Goal: Task Accomplishment & Management: Complete application form

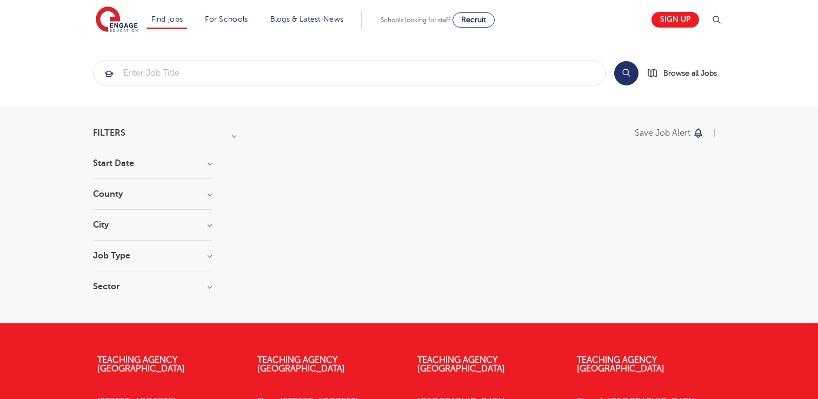
scroll to position [190, 0]
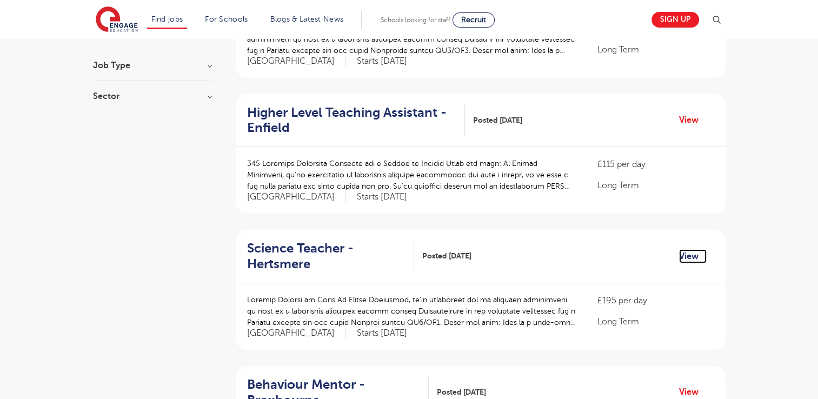
click at [686, 257] on link "View" at bounding box center [693, 256] width 28 height 14
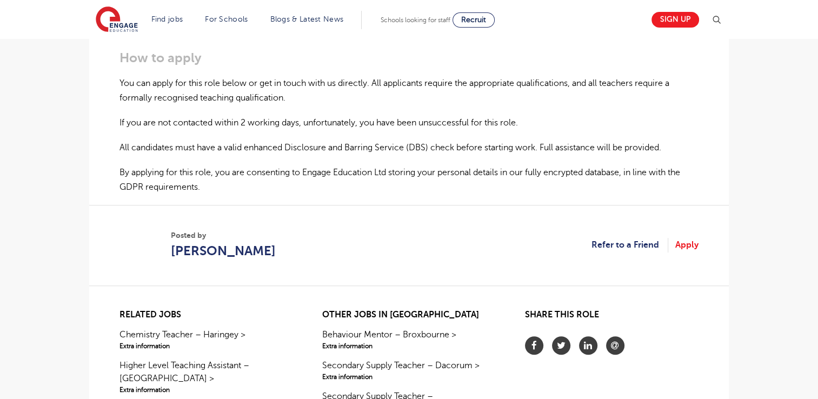
scroll to position [696, 0]
click at [685, 245] on link "Apply" at bounding box center [686, 245] width 23 height 14
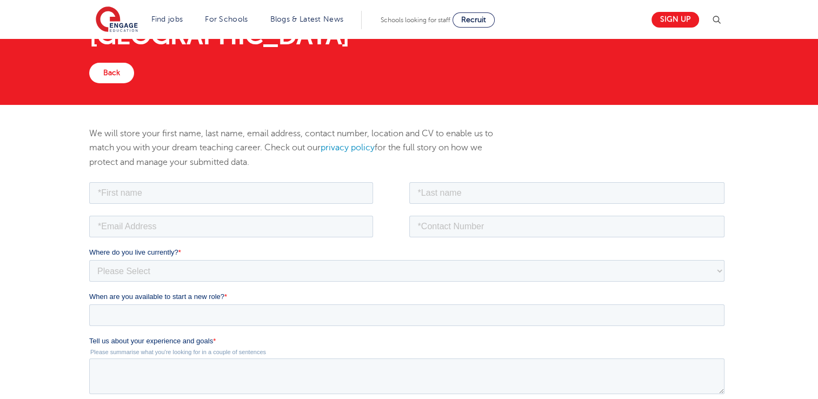
scroll to position [78, 0]
click at [241, 190] on input "text" at bounding box center [231, 193] width 284 height 22
type input "Daniel"
type input "Chinganga"
type input "daniel.chinganga@enkoeducation.com"
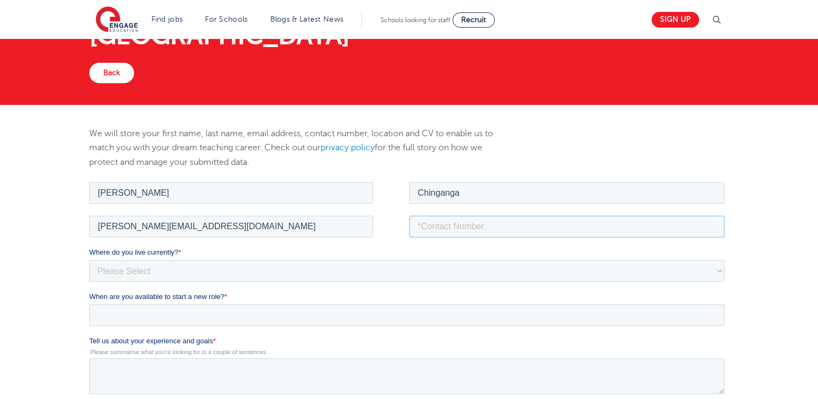
type input "+26771577122"
click at [157, 272] on select "Please Select UK Canada Ireland Australia New Zealand Europe USA South Africa J…" at bounding box center [406, 271] width 635 height 22
select select "Africa"
click at [89, 260] on select "Please Select UK Canada Ireland Australia New Zealand Europe USA South Africa J…" at bounding box center [406, 271] width 635 height 22
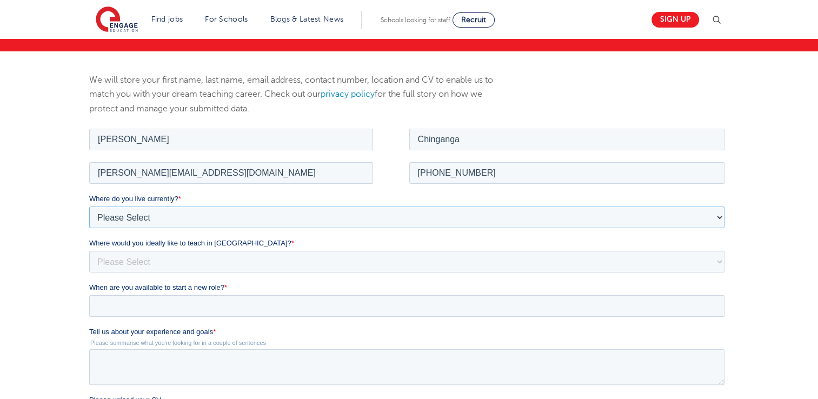
scroll to position [138, 0]
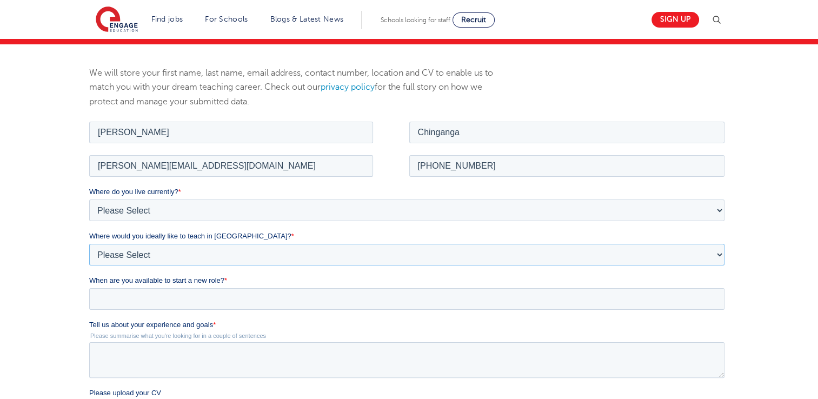
click at [720, 252] on select "Please Select I'm flexible! London Any city in England Greater London/Home Coun…" at bounding box center [406, 254] width 635 height 22
select select "Flexible"
click at [89, 243] on select "Please Select I'm flexible! London Any city in England Greater London/Home Coun…" at bounding box center [406, 254] width 635 height 22
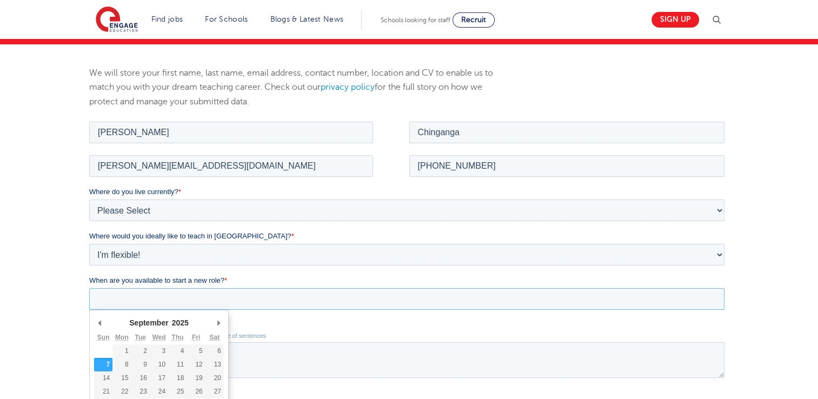
click at [208, 298] on input "When are you available to start a new role? *" at bounding box center [406, 299] width 635 height 22
type div "2025-09-30"
type input "2025/09/30"
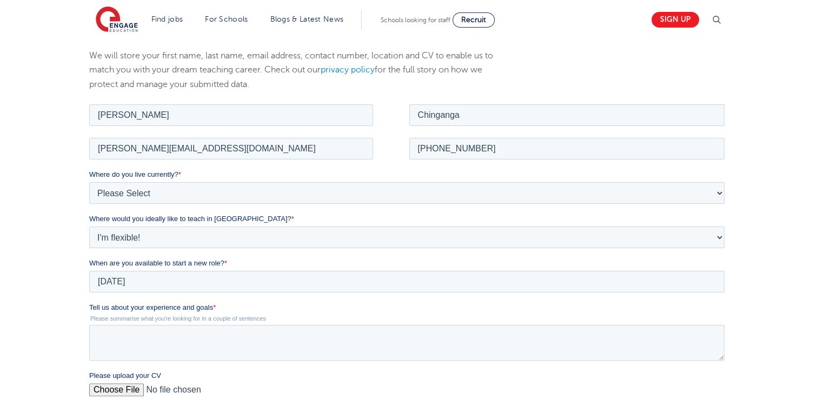
scroll to position [163, 0]
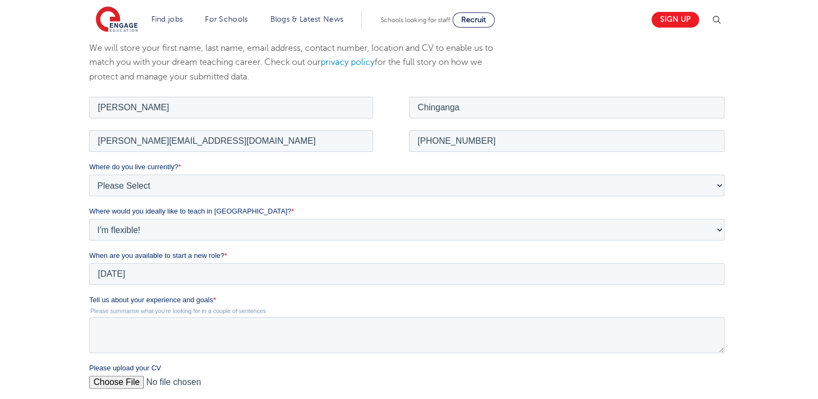
click at [127, 381] on input "Please upload your CV" at bounding box center [406, 386] width 635 height 22
type input "C:\fakepath\DANIEL_CHINGANGA_CVupdated.pdf"
click at [238, 334] on textarea "Tell us about your experience and goals *" at bounding box center [406, 335] width 635 height 36
click at [112, 336] on textarea "Tell us about your experience and goals *" at bounding box center [406, 335] width 635 height 36
paste textarea "COVER MESSAGE(LETTER) FOR DANIEL CHINGANGA My name is Daniel Chinganga and I am…"
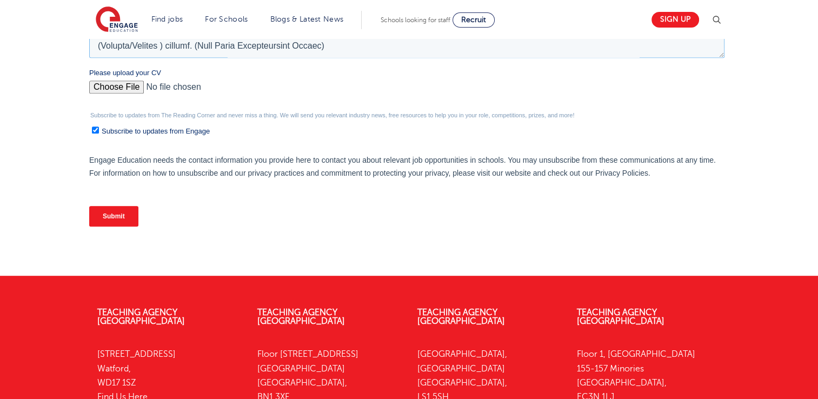
scroll to position [463, 0]
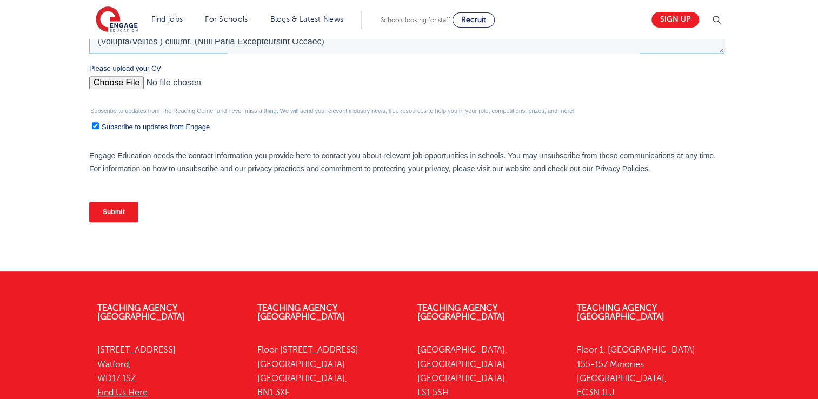
type textarea "COVER MESSAGE(LETTER) FOR DANIEL CHINGANGA My name is Daniel Chinganga and I am…"
click at [118, 209] on input "Submit" at bounding box center [113, 212] width 49 height 21
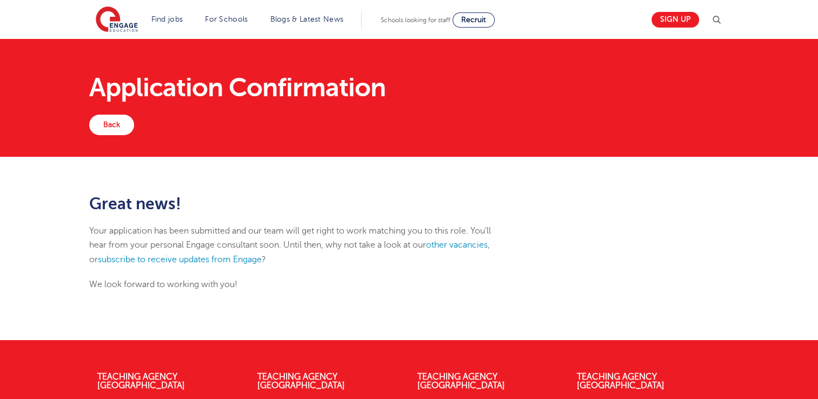
click at [347, 257] on p "Your application has been submitted and our team will get right to work matchin…" at bounding box center [299, 245] width 421 height 43
